Goal: Share content: Share content

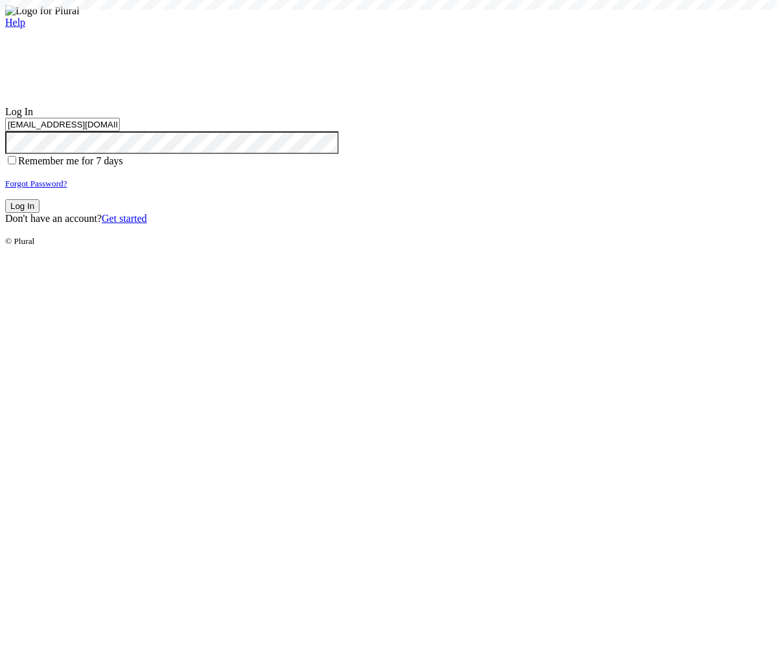
type input "[EMAIL_ADDRESS][DOMAIN_NAME]"
click at [39, 213] on button "Log In" at bounding box center [22, 206] width 34 height 14
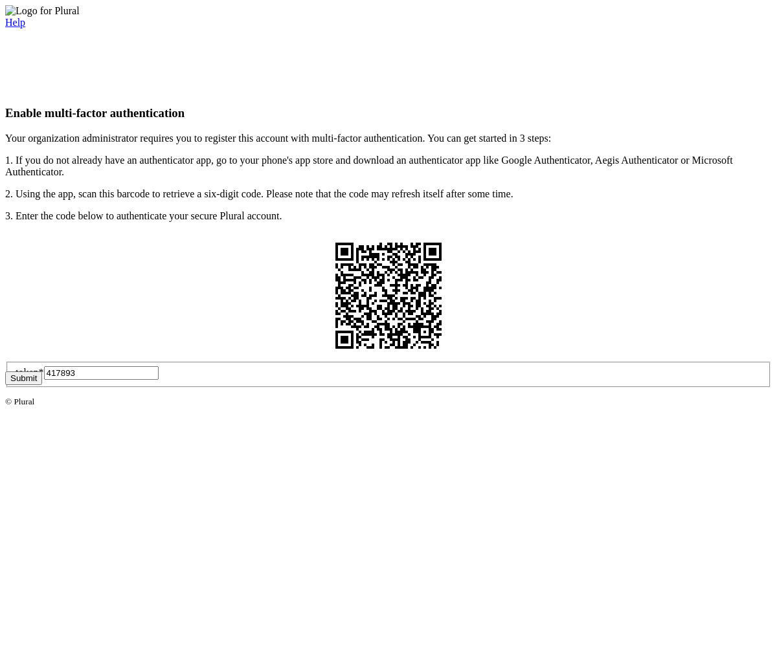
type input "417893"
click at [42, 385] on button "Submit" at bounding box center [23, 379] width 37 height 14
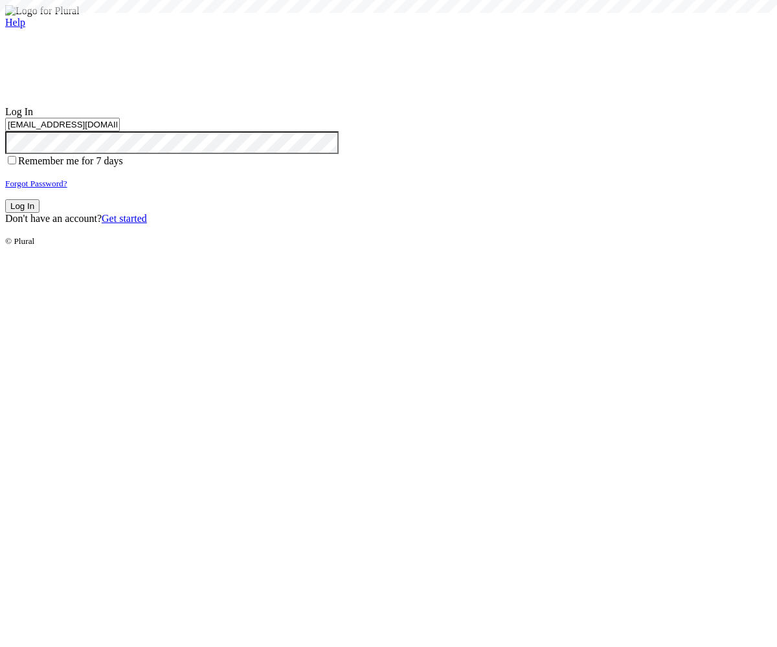
click at [39, 213] on button "Log In" at bounding box center [22, 206] width 34 height 14
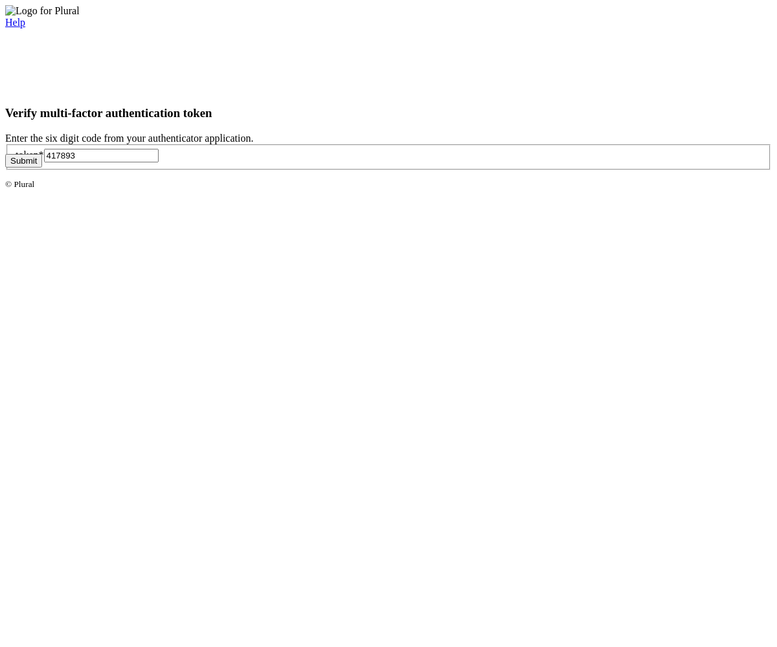
type input "417893"
click at [42, 168] on button "Submit" at bounding box center [23, 161] width 37 height 14
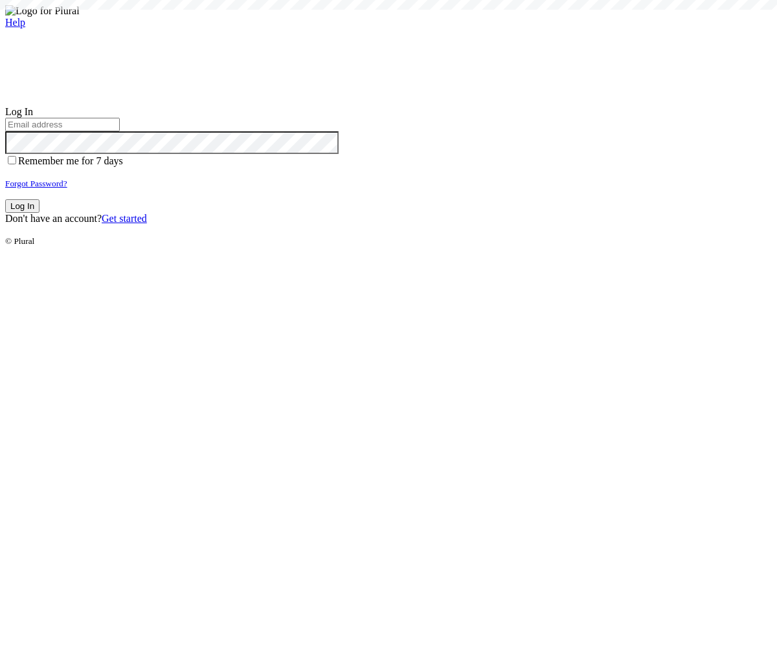
click at [67, 188] on small "Forgot Password?" at bounding box center [36, 184] width 62 height 10
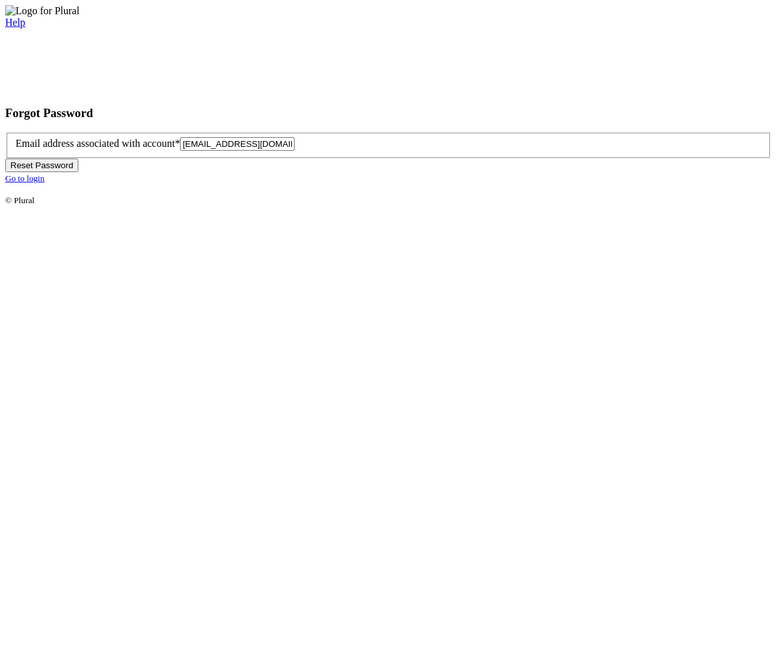
click at [78, 172] on button "Reset Password" at bounding box center [41, 166] width 73 height 14
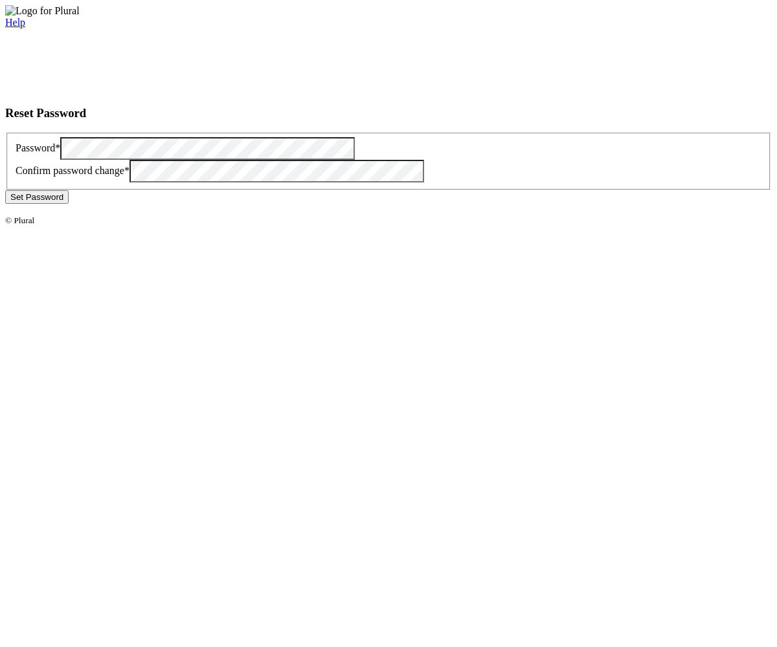
click at [69, 204] on button "Set Password" at bounding box center [36, 197] width 63 height 14
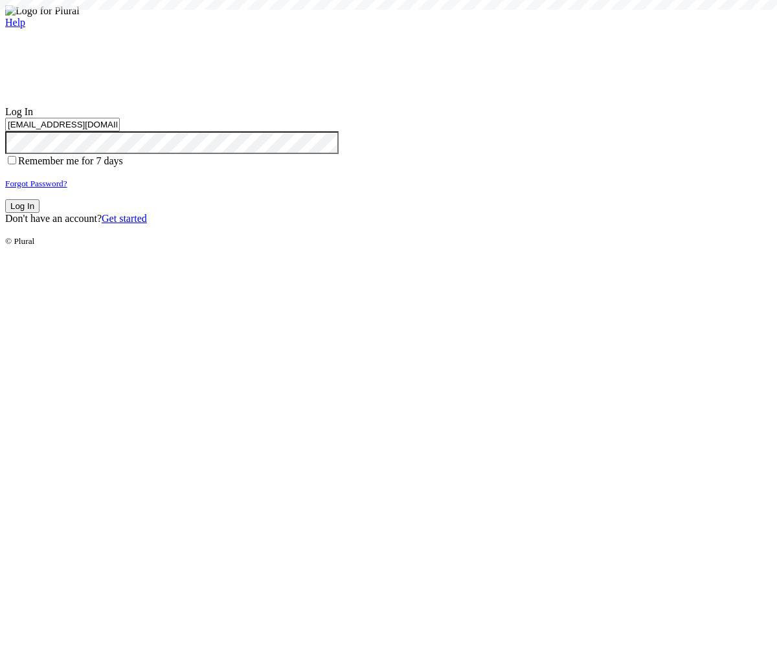
type input "test-1757349510-6@civiceagle.com"
click at [39, 213] on button "Log In" at bounding box center [22, 206] width 34 height 14
type input "[EMAIL_ADDRESS][DOMAIN_NAME]"
click at [39, 213] on button "Log In" at bounding box center [22, 206] width 34 height 14
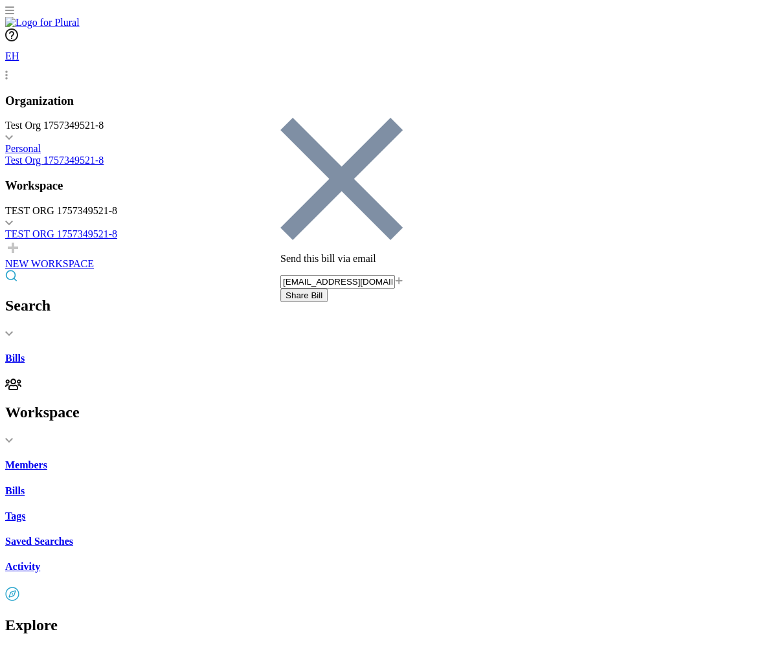
type input "[EMAIL_ADDRESS][DOMAIN_NAME]"
click at [328, 289] on button "Share Bill" at bounding box center [303, 296] width 47 height 14
